Goal: Information Seeking & Learning: Check status

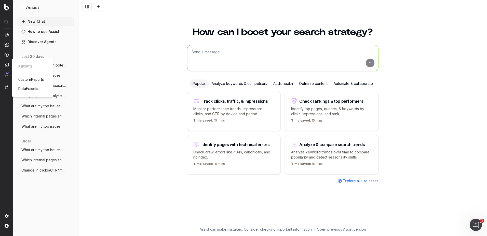
click at [23, 79] on span "CustomReports" at bounding box center [30, 79] width 25 height 4
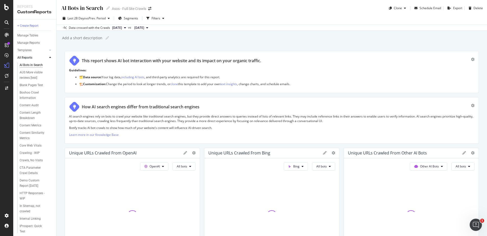
scroll to position [5, 0]
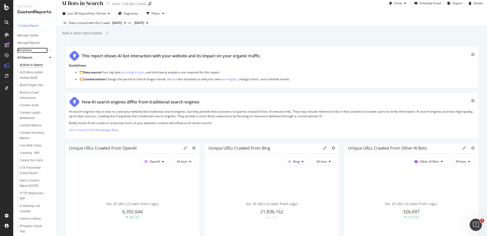
click at [27, 49] on div "Templates" at bounding box center [24, 50] width 14 height 5
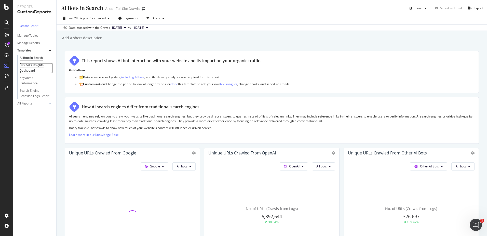
click at [30, 67] on div "Business Insights Dashboard" at bounding box center [34, 68] width 29 height 11
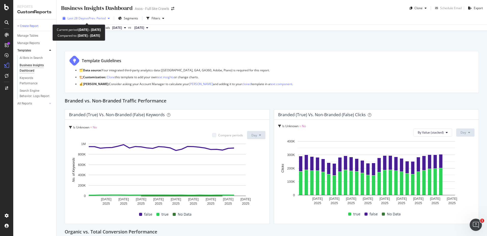
click at [96, 18] on span "vs Prev. Period" at bounding box center [96, 18] width 20 height 4
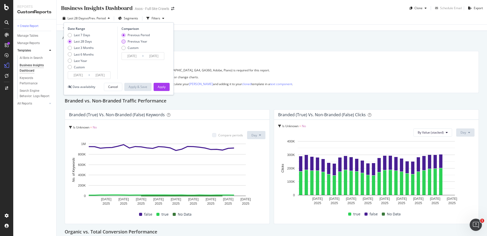
click at [132, 41] on div "Previous Year" at bounding box center [138, 41] width 20 height 4
type input "[DATE]"
click at [71, 61] on div "Last Year" at bounding box center [70, 61] width 4 height 4
type input "[DATE]"
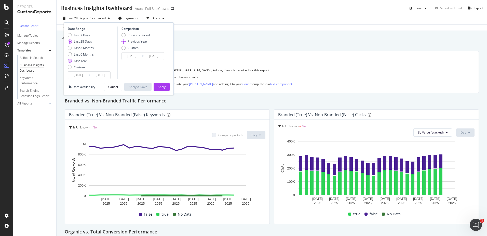
type input "[DATE]"
click at [161, 85] on div "Apply" at bounding box center [162, 87] width 8 height 4
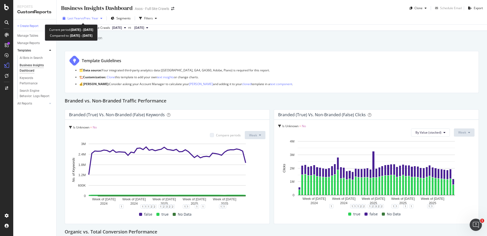
click at [71, 18] on span "Last Year" at bounding box center [74, 18] width 13 height 4
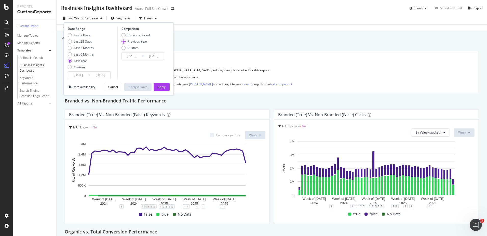
click at [80, 77] on input "[DATE]" at bounding box center [78, 75] width 20 height 7
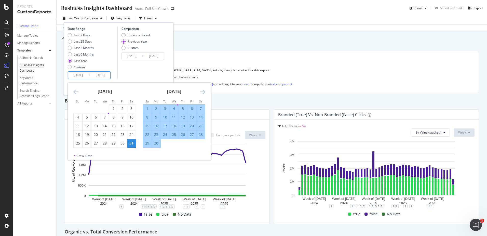
click at [84, 74] on input "[DATE]" at bounding box center [78, 75] width 20 height 7
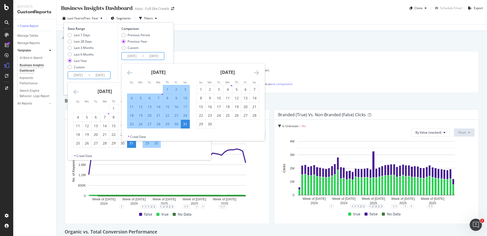
click at [141, 55] on input "[DATE]" at bounding box center [132, 55] width 20 height 7
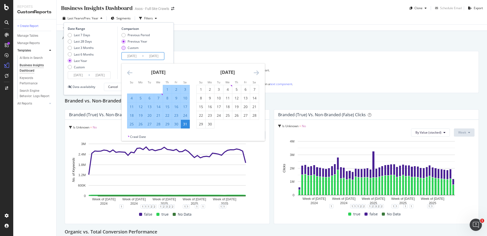
click at [123, 48] on div "Custom" at bounding box center [124, 48] width 4 height 4
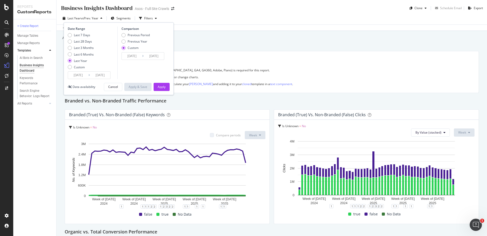
click at [130, 56] on input "[DATE]" at bounding box center [132, 55] width 20 height 7
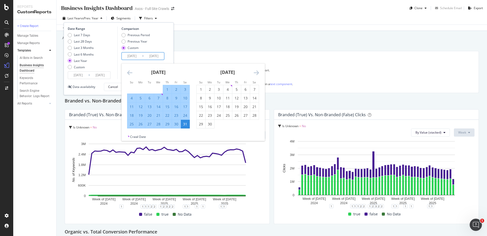
click at [129, 72] on icon "Move backward to switch to the previous month." at bounding box center [129, 73] width 5 height 6
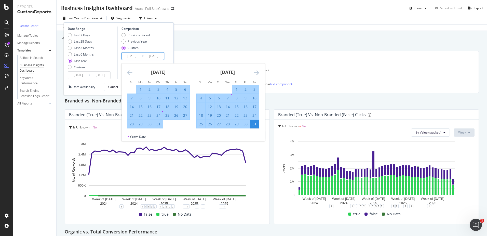
click at [129, 72] on icon "Move backward to switch to the previous month." at bounding box center [129, 73] width 5 height 6
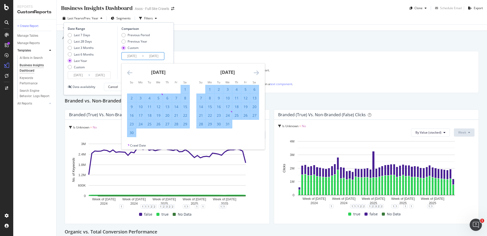
click at [129, 72] on icon "Move backward to switch to the previous month." at bounding box center [129, 73] width 5 height 6
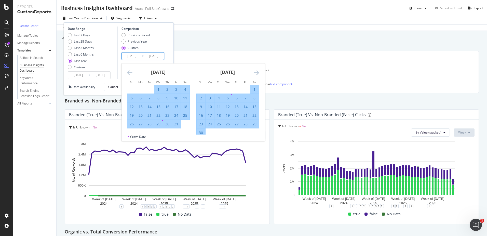
click at [129, 72] on icon "Move backward to switch to the previous month." at bounding box center [129, 73] width 5 height 6
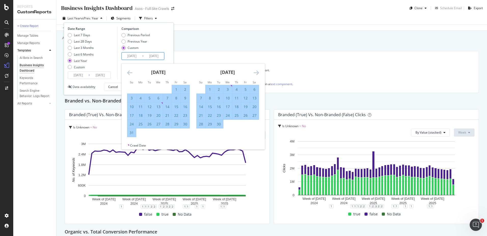
click at [129, 72] on icon "Move backward to switch to the previous month." at bounding box center [129, 73] width 5 height 6
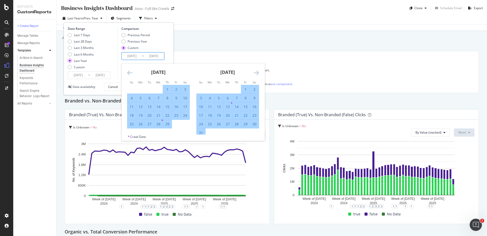
click at [129, 72] on icon "Move backward to switch to the previous month." at bounding box center [129, 73] width 5 height 6
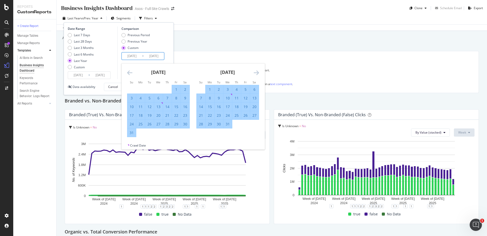
click at [129, 72] on icon "Move backward to switch to the previous month." at bounding box center [129, 73] width 5 height 6
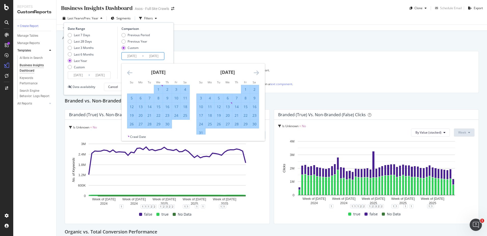
click at [129, 72] on icon "Move backward to switch to the previous month." at bounding box center [129, 73] width 5 height 6
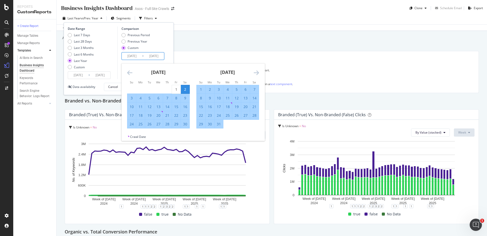
click at [129, 72] on icon "Move backward to switch to the previous month." at bounding box center [129, 73] width 5 height 6
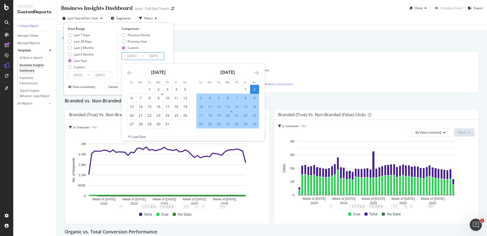
click at [162, 43] on div "Previous Period Previous Year Custom" at bounding box center [144, 42] width 44 height 19
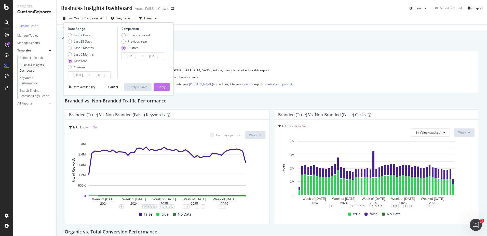
click at [162, 88] on div "Apply" at bounding box center [162, 87] width 8 height 4
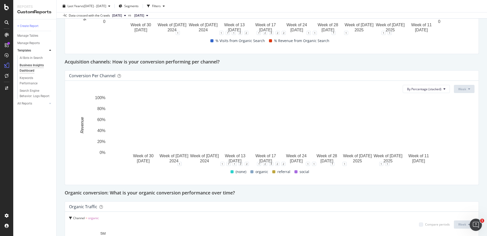
scroll to position [301, 0]
